Goal: Book appointment/travel/reservation

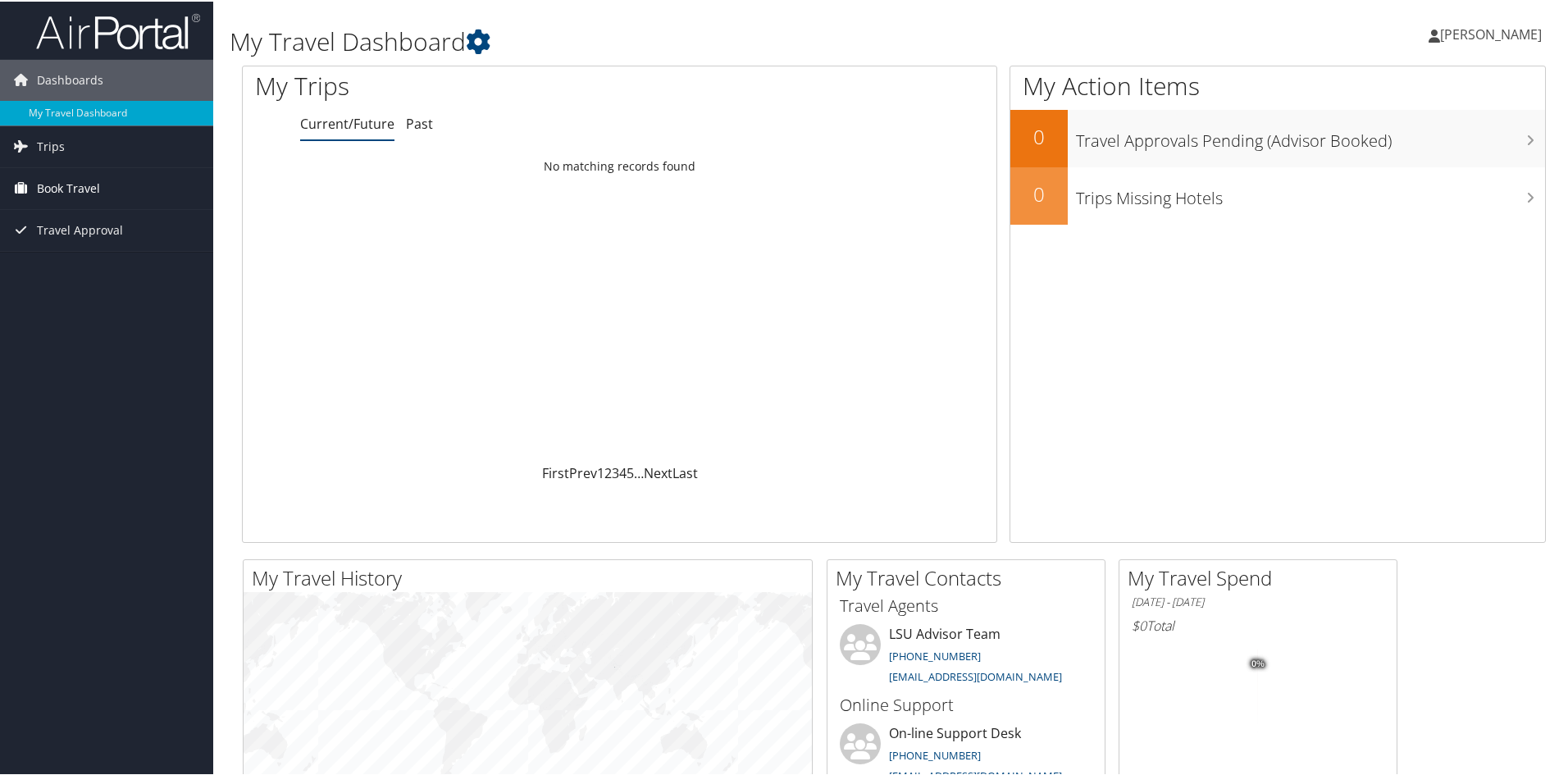
click at [102, 196] on link "Book Travel" at bounding box center [106, 186] width 213 height 41
click at [97, 241] on link "Book/Manage Online Trips" at bounding box center [106, 244] width 213 height 24
